Goal: Obtain resource: Download file/media

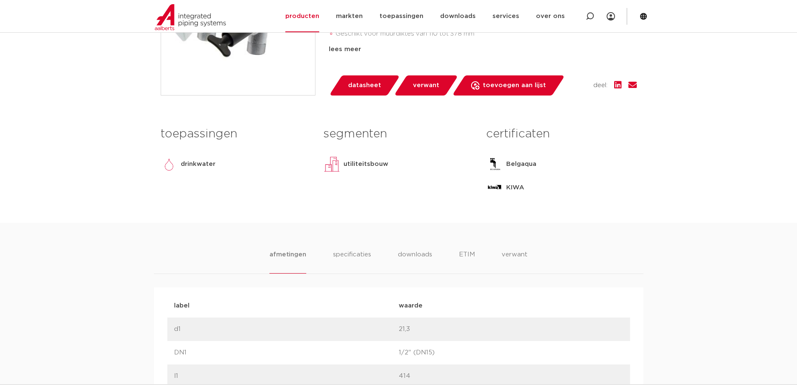
scroll to position [335, 0]
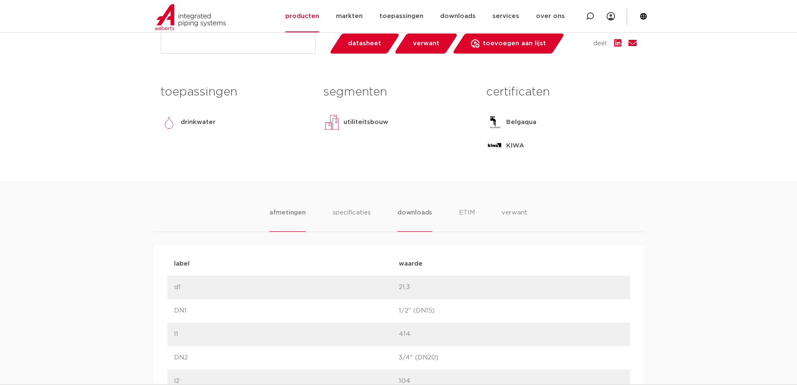
click at [414, 215] on li "downloads" at bounding box center [415, 220] width 35 height 24
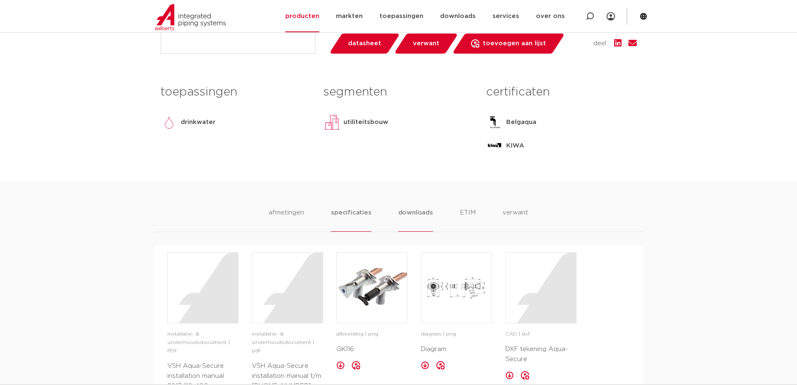
click at [348, 214] on li "specificaties" at bounding box center [351, 220] width 40 height 24
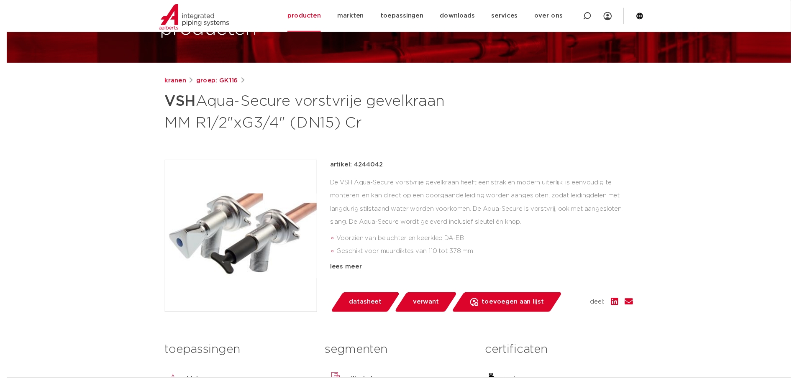
scroll to position [84, 0]
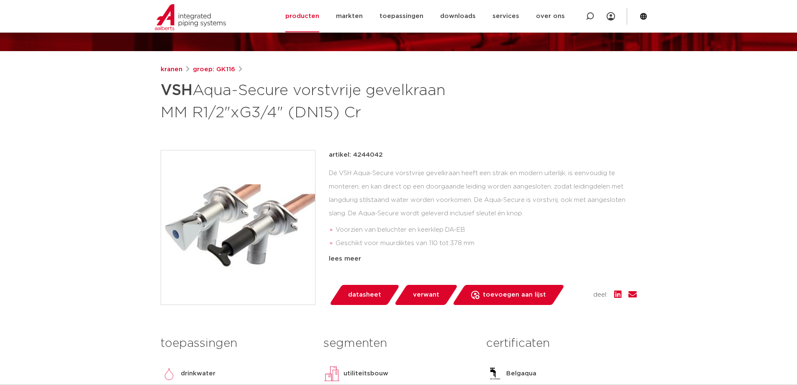
click at [364, 296] on span "datasheet" at bounding box center [364, 294] width 33 height 13
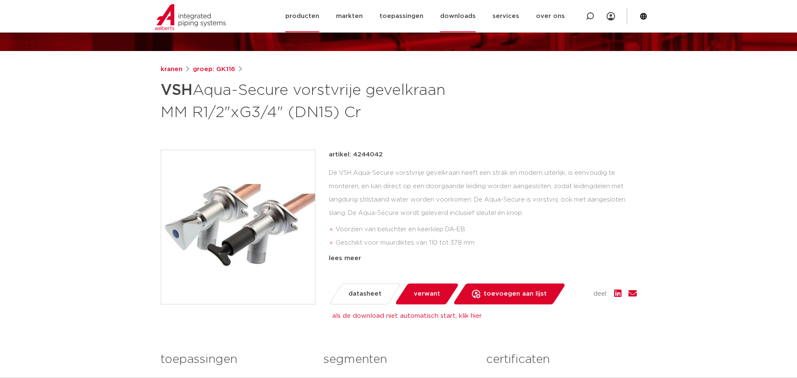
click at [458, 16] on link "downloads" at bounding box center [458, 16] width 36 height 32
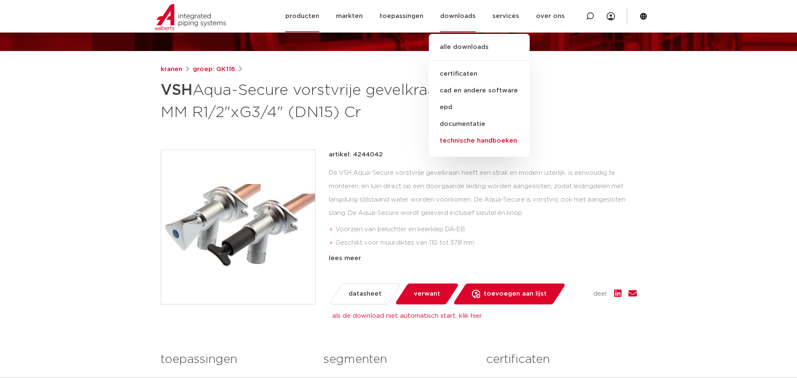
click at [458, 141] on link "technische handboeken" at bounding box center [479, 141] width 101 height 17
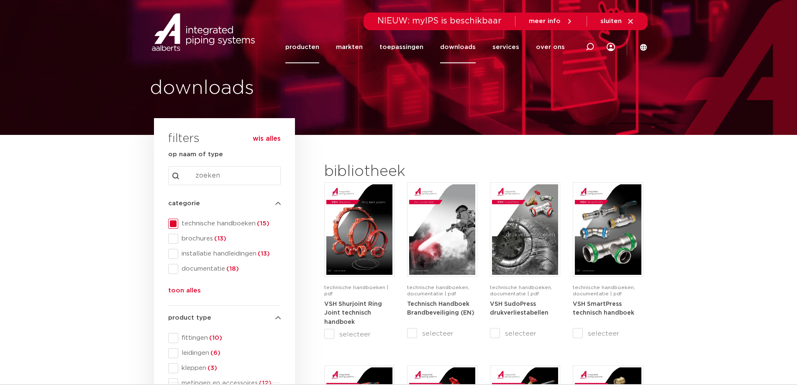
click at [318, 46] on link "producten" at bounding box center [302, 47] width 34 height 32
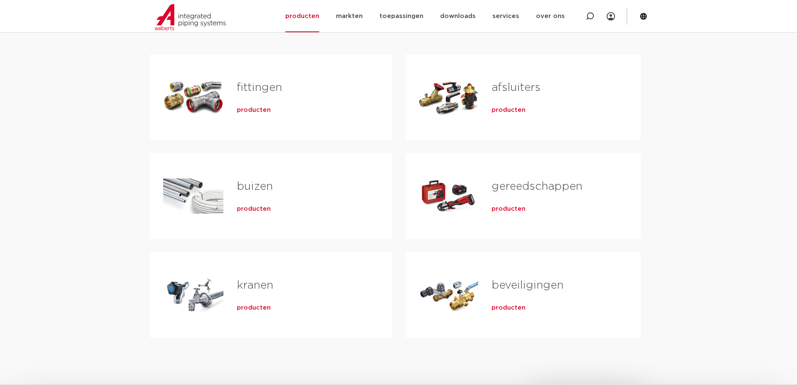
scroll to position [167, 0]
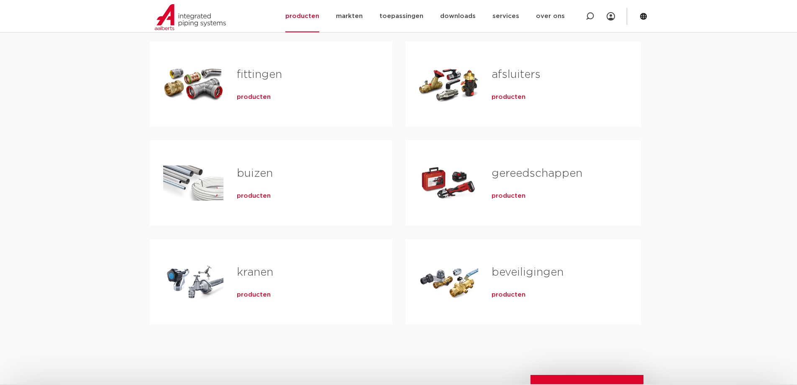
click at [250, 273] on link "kranen" at bounding box center [255, 272] width 36 height 11
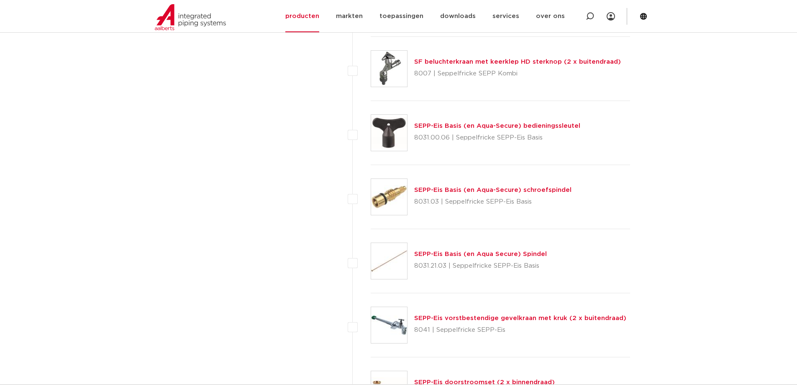
scroll to position [1297, 0]
click at [456, 252] on link "SEPP-Eis Basis (en Aqua Secure) Spindel" at bounding box center [480, 253] width 133 height 6
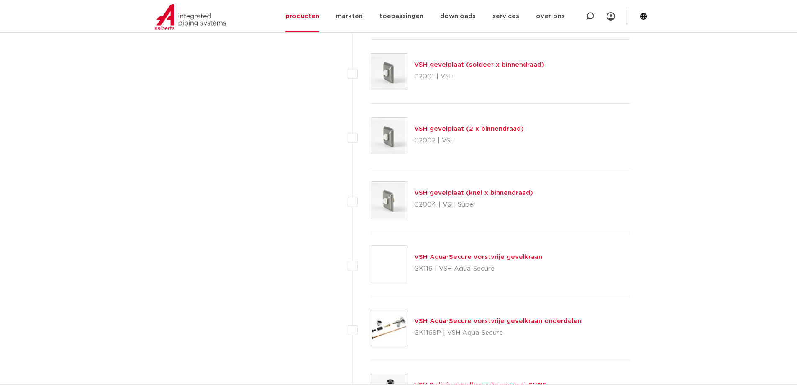
scroll to position [3641, 0]
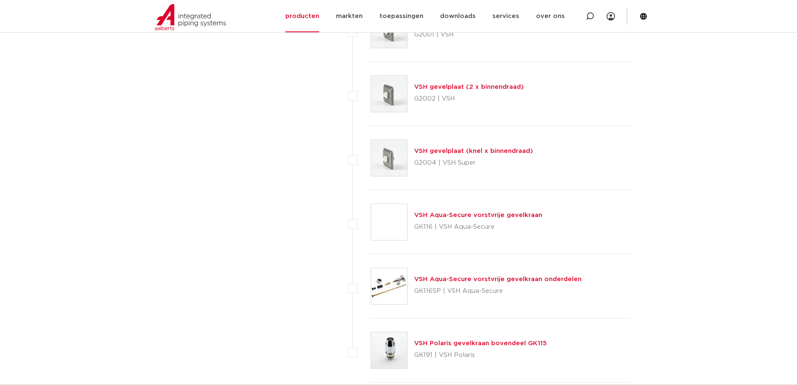
click at [485, 280] on link "VSH Aqua-Secure vorstvrije gevelkraan onderdelen" at bounding box center [497, 279] width 167 height 6
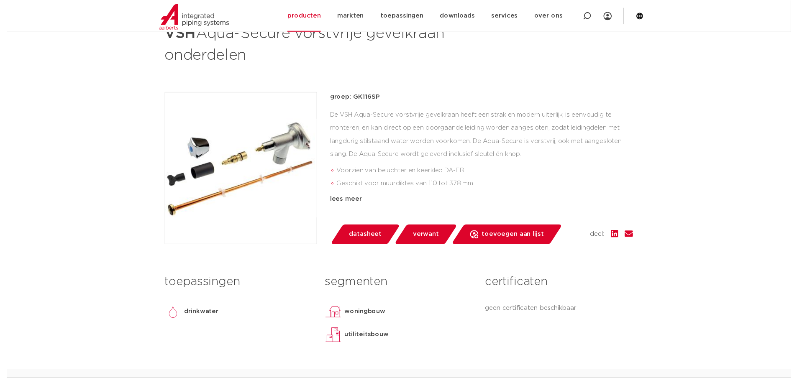
scroll to position [126, 0]
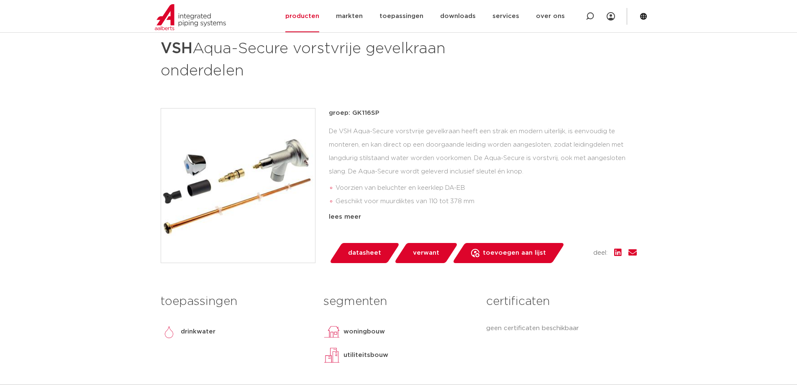
click at [359, 253] on span "datasheet" at bounding box center [364, 252] width 33 height 13
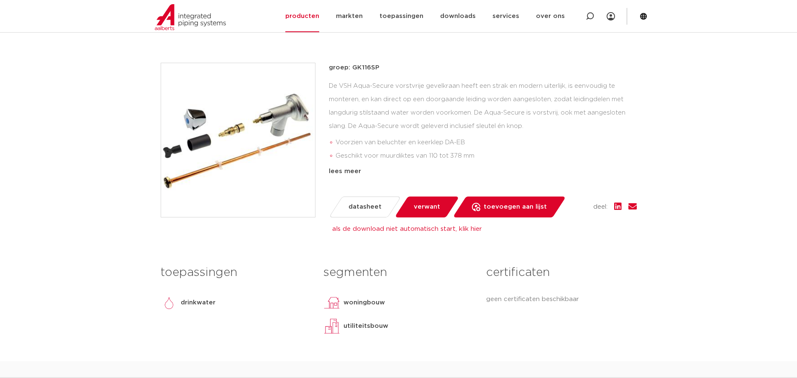
scroll to position [167, 0]
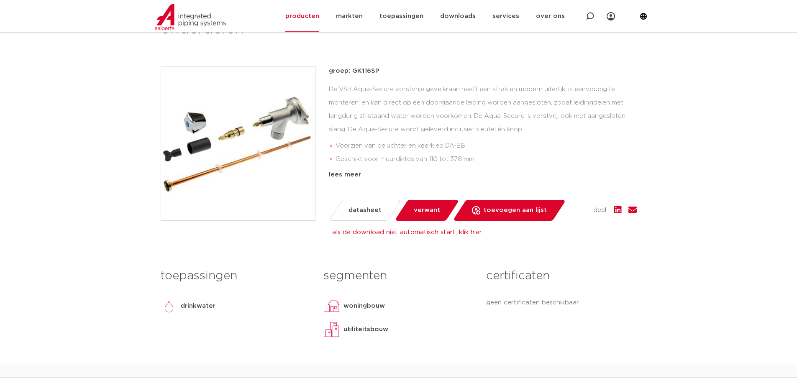
click at [258, 130] on img at bounding box center [238, 144] width 154 height 154
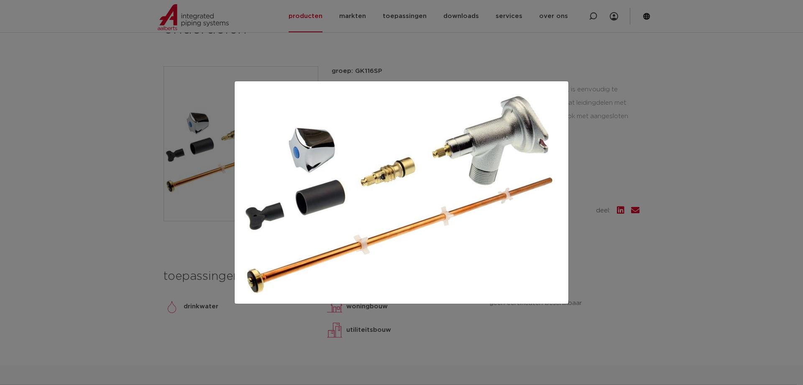
click at [100, 234] on div at bounding box center [401, 192] width 803 height 385
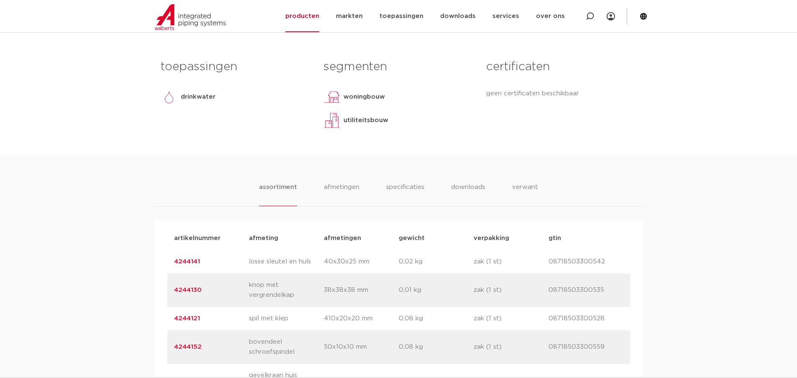
scroll to position [418, 0]
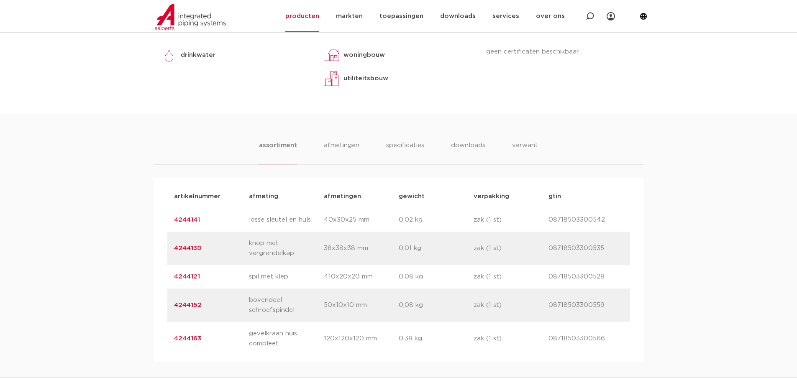
drag, startPoint x: 204, startPoint y: 308, endPoint x: 172, endPoint y: 304, distance: 32.0
click at [172, 304] on div "artikelnummer 4244152 afmeting bovendeel schroefspindel [GEOGRAPHIC_DATA] 50x10…" at bounding box center [398, 305] width 463 height 33
copy link "4244152"
drag, startPoint x: 203, startPoint y: 277, endPoint x: 175, endPoint y: 273, distance: 27.8
click at [175, 273] on p "4244121" at bounding box center [211, 277] width 75 height 10
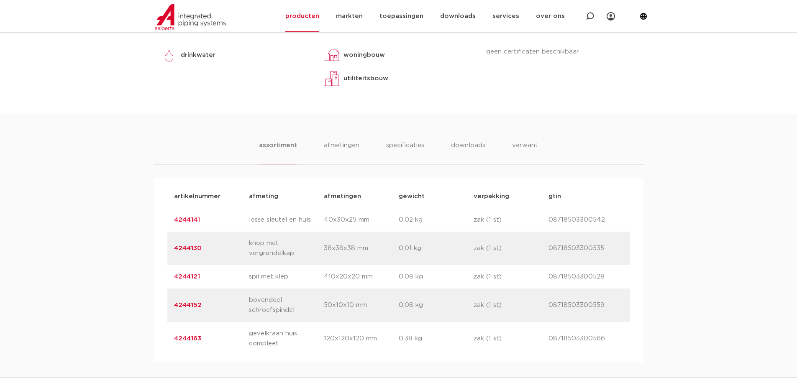
copy link "4244121"
